Goal: Task Accomplishment & Management: Manage account settings

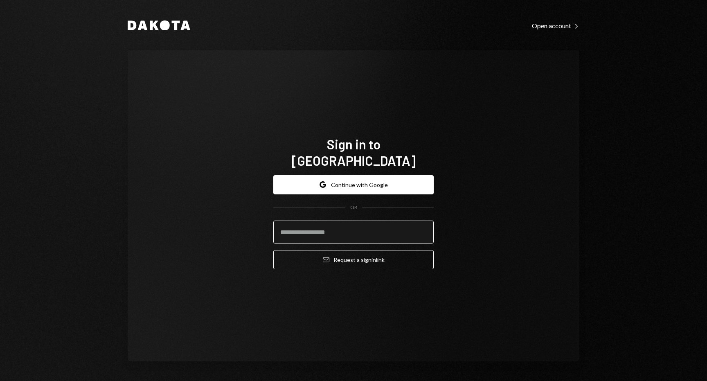
click at [336, 226] on input "email" at bounding box center [353, 231] width 160 height 23
type input "**********"
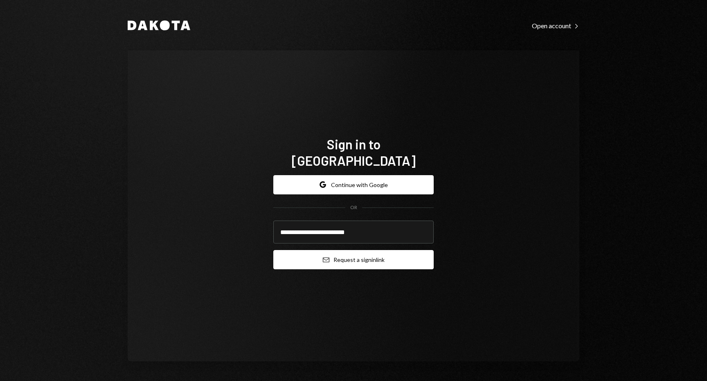
click at [339, 253] on button "Email Request a sign in link" at bounding box center [353, 259] width 160 height 19
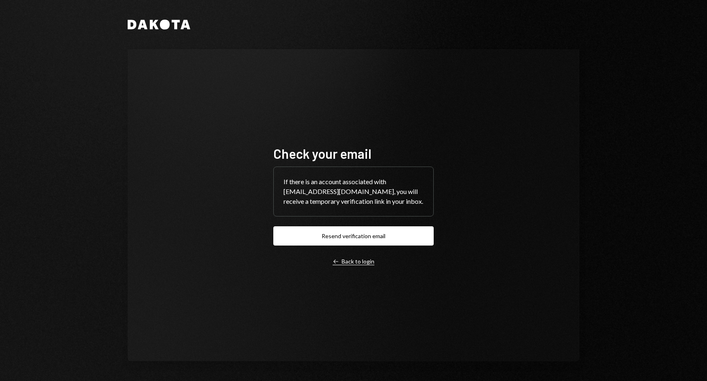
click at [339, 258] on div "Left Arrow Back to login" at bounding box center [354, 261] width 42 height 7
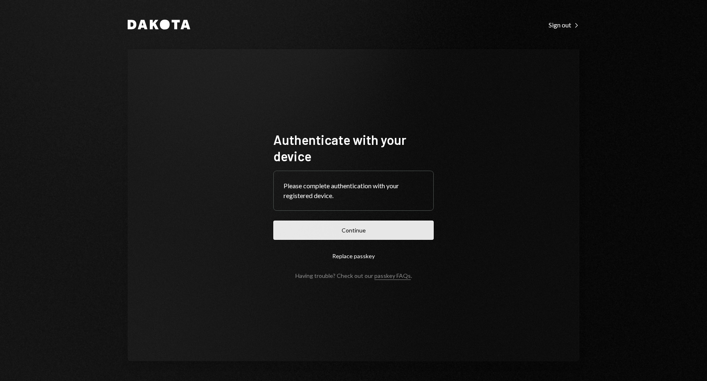
click at [348, 228] on button "Continue" at bounding box center [353, 229] width 160 height 19
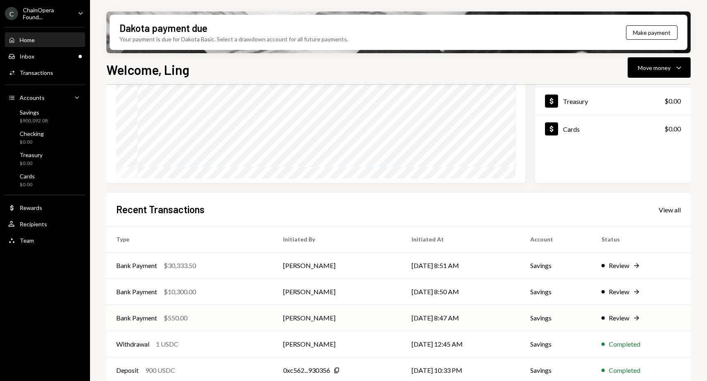
scroll to position [99, 0]
